Goal: Navigation & Orientation: Find specific page/section

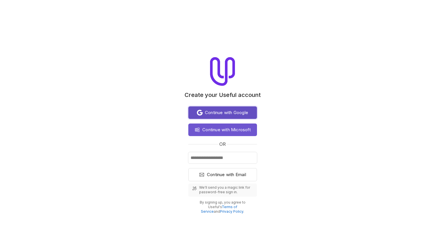
click at [240, 108] on button "Continue with Google" at bounding box center [222, 112] width 69 height 13
click at [248, 116] on span "Continue with Google" at bounding box center [226, 112] width 43 height 7
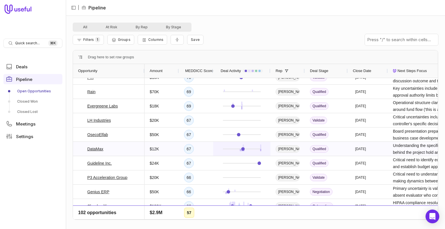
scroll to position [35, 0]
